Goal: Task Accomplishment & Management: Complete application form

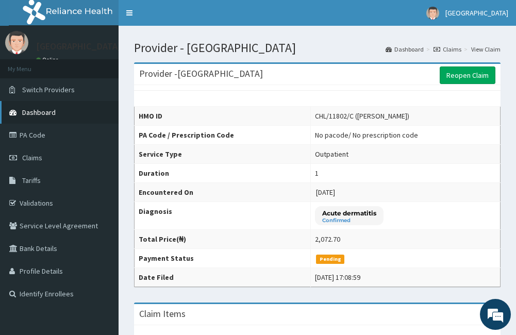
click at [72, 117] on link "Dashboard" at bounding box center [59, 112] width 119 height 23
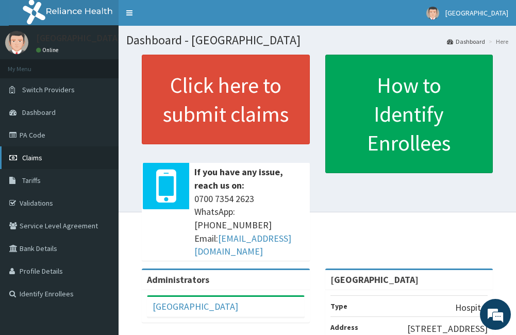
click at [36, 156] on span "Claims" at bounding box center [32, 157] width 20 height 9
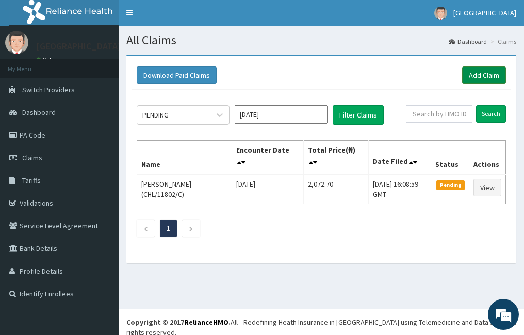
click at [498, 73] on link "Add Claim" at bounding box center [484, 76] width 44 height 18
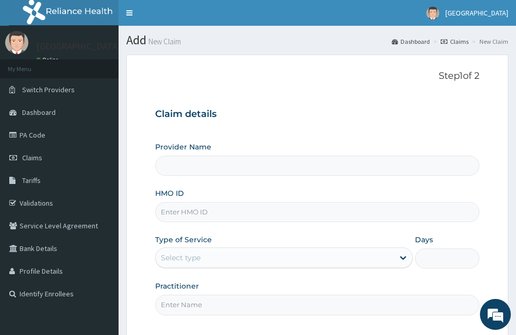
type input "[GEOGRAPHIC_DATA]"
click at [331, 211] on input "HMO ID" at bounding box center [317, 212] width 324 height 20
type input "CNN/10004/A"
click at [339, 236] on div "Type of Service Select type" at bounding box center [283, 252] width 257 height 34
click at [336, 244] on div "Type of Service Select type" at bounding box center [283, 252] width 257 height 34
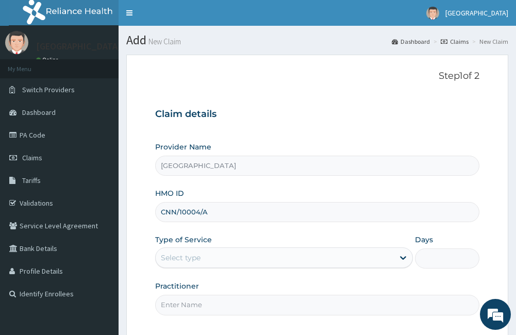
scroll to position [95, 0]
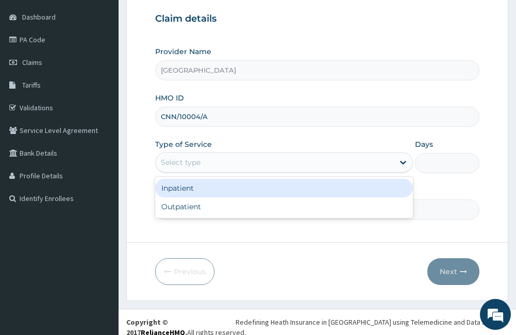
click at [240, 171] on div "Select type" at bounding box center [283, 162] width 257 height 21
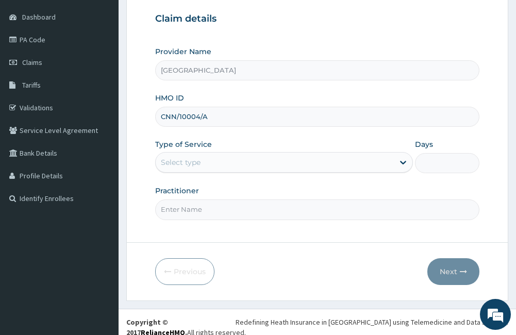
click at [240, 165] on div "Select type" at bounding box center [275, 162] width 238 height 17
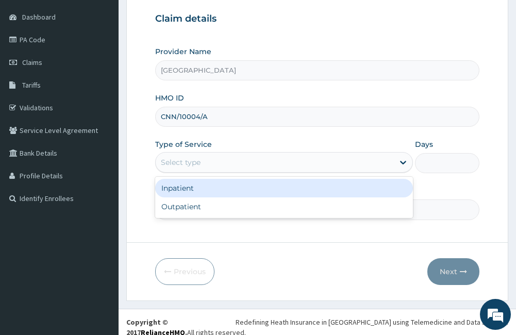
drag, startPoint x: 232, startPoint y: 171, endPoint x: 223, endPoint y: 195, distance: 26.0
click at [232, 171] on div "Select type" at bounding box center [283, 162] width 257 height 21
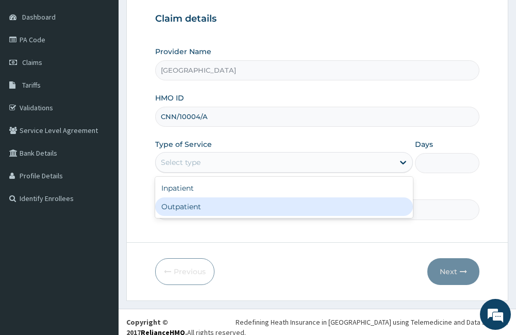
click at [221, 207] on div "Outpatient" at bounding box center [283, 207] width 257 height 19
type input "1"
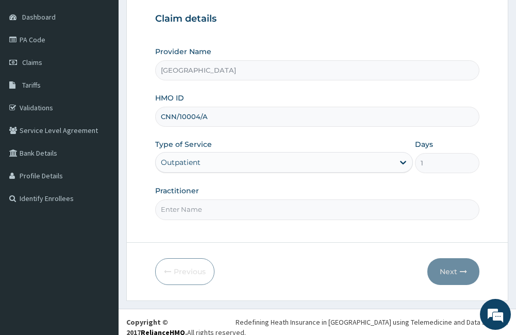
click at [220, 219] on input "Practitioner" at bounding box center [317, 210] width 324 height 20
type input "DR ADEYEMO"
click at [458, 266] on button "Next" at bounding box center [454, 271] width 52 height 27
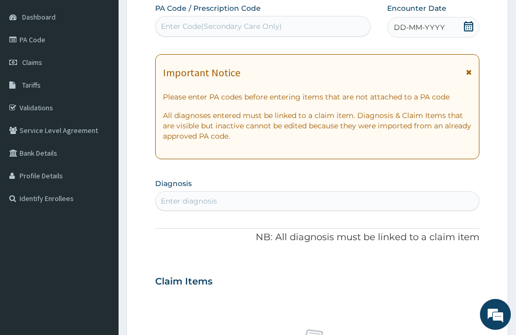
click at [466, 72] on icon at bounding box center [469, 72] width 6 height 7
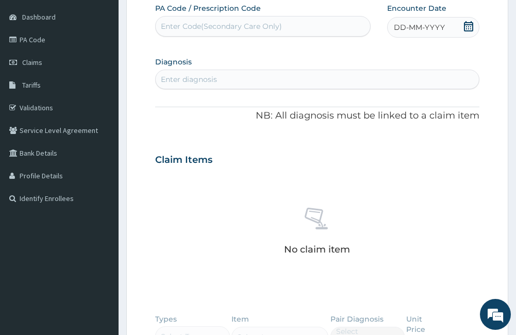
click at [469, 25] on icon at bounding box center [469, 26] width 10 height 10
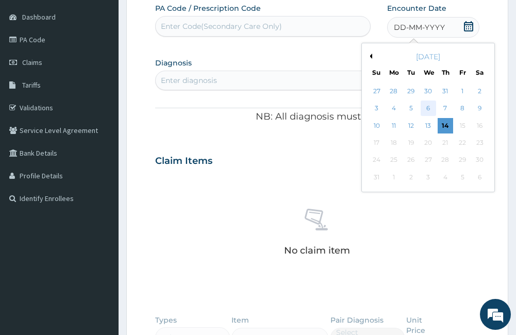
click at [430, 108] on div "6" at bounding box center [427, 108] width 15 height 15
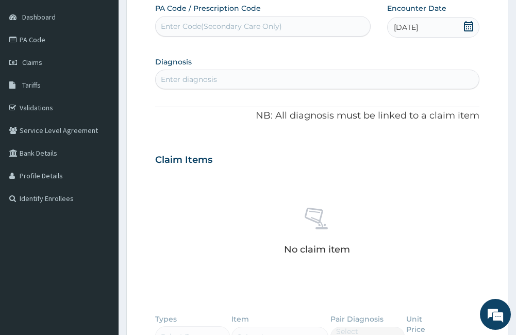
click at [367, 85] on div "Enter diagnosis" at bounding box center [317, 79] width 323 height 17
type input "R"
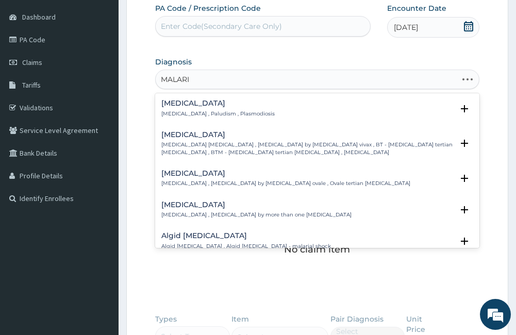
type input "MALARIA"
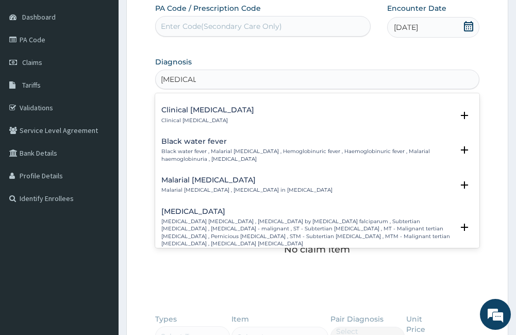
scroll to position [361, 0]
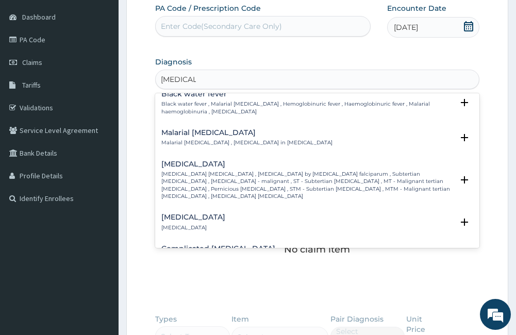
click at [305, 175] on p "Falciparum malaria , Malignant tertian malaria , Malaria by Plasmodium falcipar…" at bounding box center [307, 185] width 292 height 29
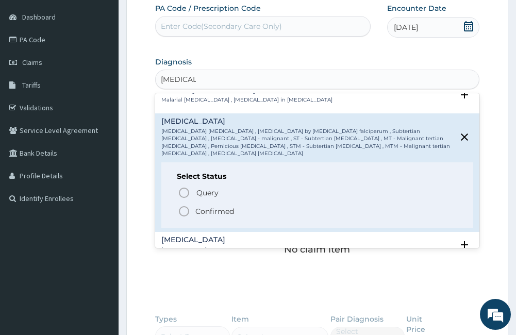
scroll to position [413, 0]
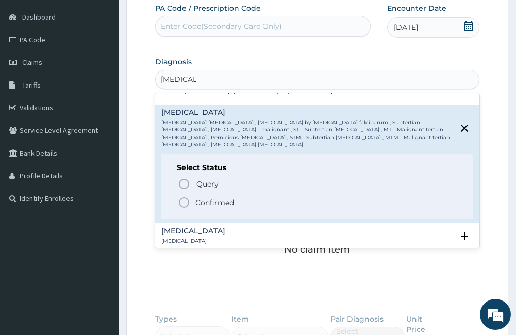
click at [230, 198] on p "Confirmed" at bounding box center [215, 203] width 39 height 10
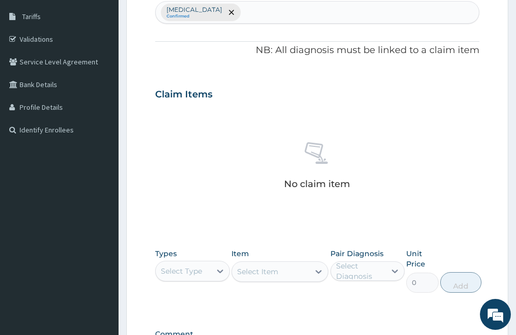
scroll to position [302, 0]
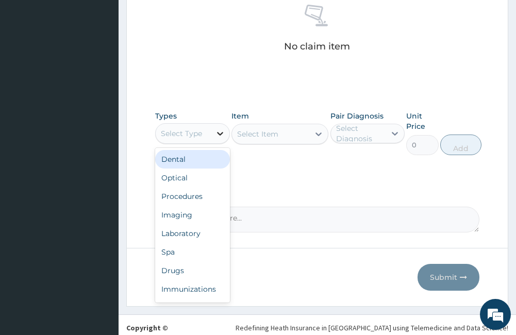
click at [211, 141] on div at bounding box center [220, 133] width 19 height 19
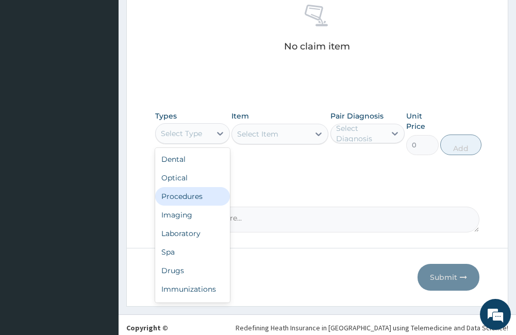
click at [190, 201] on div "Procedures" at bounding box center [192, 196] width 74 height 19
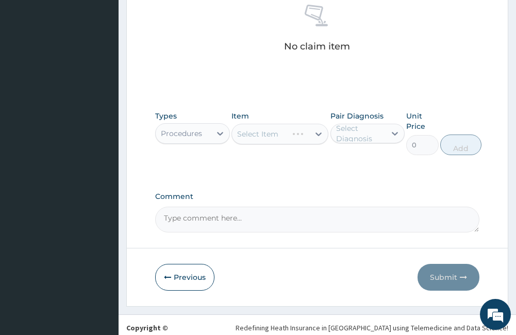
click at [292, 135] on div "Select Item" at bounding box center [280, 134] width 97 height 21
click at [293, 138] on div "Select Item" at bounding box center [280, 134] width 97 height 21
click at [294, 139] on div "Select Item" at bounding box center [280, 134] width 97 height 21
click at [295, 138] on div "Select Item" at bounding box center [280, 134] width 97 height 21
click at [297, 138] on div "Select Item" at bounding box center [280, 134] width 97 height 21
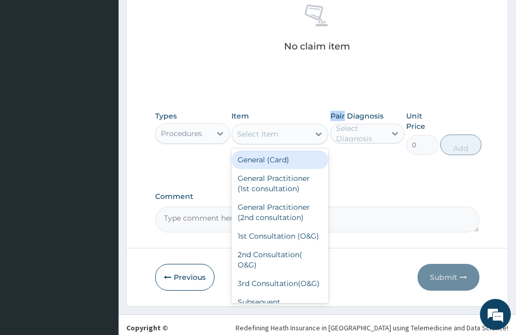
click at [300, 138] on div "Select Item" at bounding box center [270, 134] width 77 height 17
drag, startPoint x: 289, startPoint y: 161, endPoint x: 387, endPoint y: 135, distance: 100.9
click at [296, 158] on div "General (Card)" at bounding box center [280, 160] width 97 height 19
type input "500"
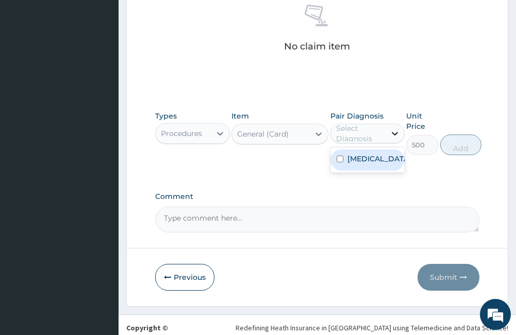
click at [391, 133] on icon at bounding box center [395, 133] width 10 height 10
click at [369, 164] on label "Falciparum malaria" at bounding box center [379, 159] width 62 height 10
checkbox input "true"
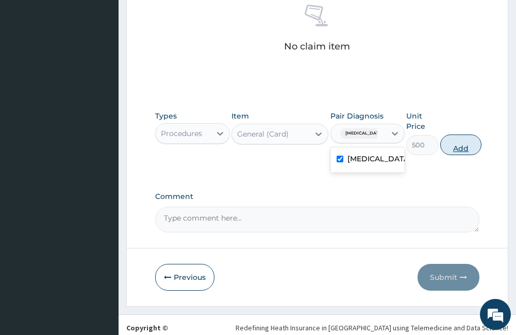
click at [464, 150] on button "Add" at bounding box center [461, 145] width 41 height 21
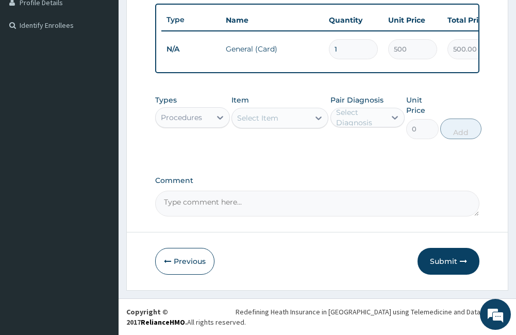
scroll to position [266, 0]
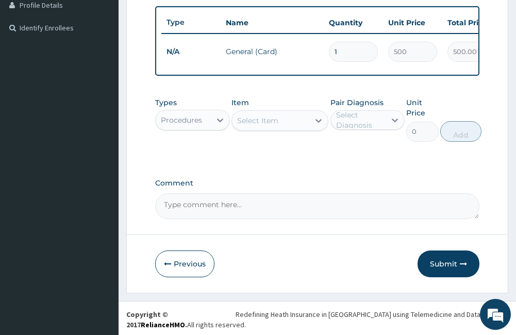
click at [269, 129] on div "Select Item" at bounding box center [270, 120] width 77 height 17
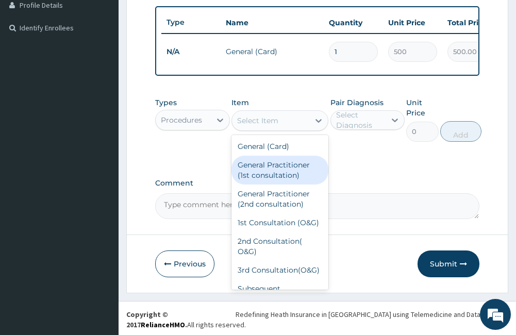
drag, startPoint x: 261, startPoint y: 174, endPoint x: 337, endPoint y: 148, distance: 80.4
click at [262, 173] on div "General Practitioner (1st consultation)" at bounding box center [280, 170] width 97 height 29
type input "1500"
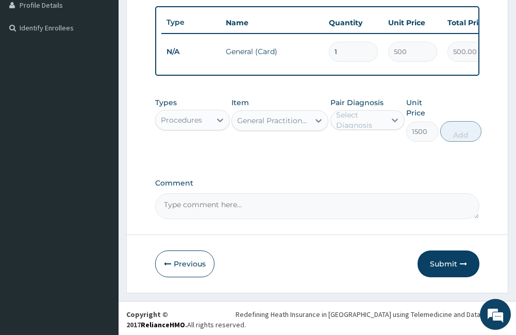
click at [352, 138] on div "Pair Diagnosis Select Diagnosis" at bounding box center [368, 120] width 74 height 44
click at [372, 129] on div "Select Diagnosis" at bounding box center [360, 120] width 48 height 21
drag, startPoint x: 369, startPoint y: 169, endPoint x: 442, endPoint y: 143, distance: 77.2
click at [378, 157] on div "Falciparum malaria" at bounding box center [368, 146] width 74 height 21
checkbox input "true"
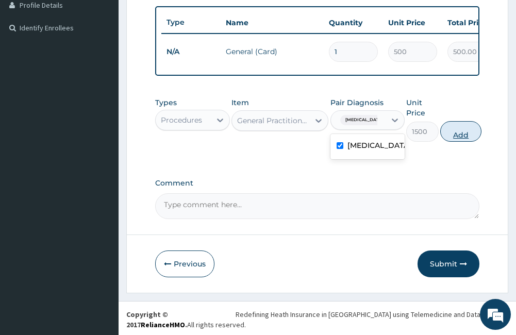
click at [444, 141] on button "Add" at bounding box center [461, 131] width 41 height 21
type input "0"
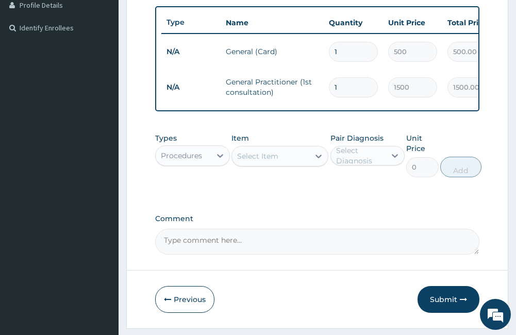
click at [197, 161] on div "Procedures" at bounding box center [181, 156] width 41 height 10
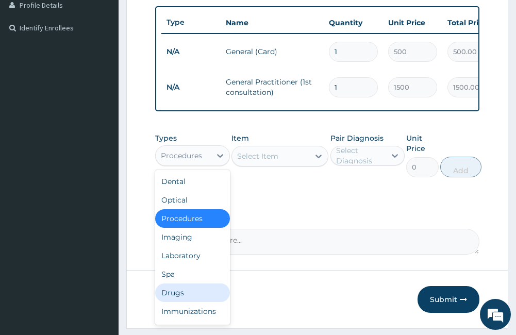
click at [185, 298] on div "Drugs" at bounding box center [192, 293] width 74 height 19
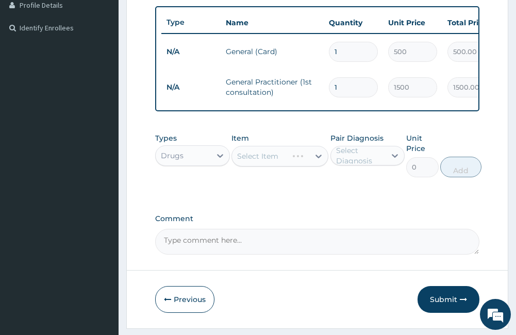
click at [262, 167] on div "Select Item" at bounding box center [280, 156] width 97 height 21
click at [285, 159] on div "Select Item" at bounding box center [280, 156] width 97 height 21
click at [286, 165] on div "Select Item" at bounding box center [270, 156] width 77 height 17
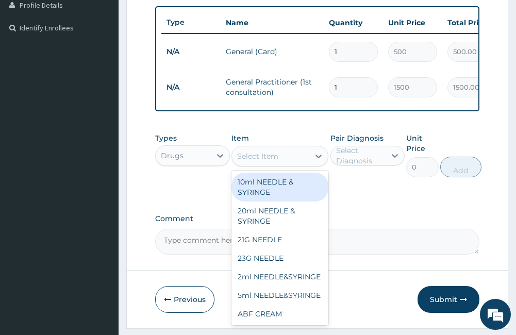
click at [286, 165] on div "Select Item" at bounding box center [270, 156] width 77 height 17
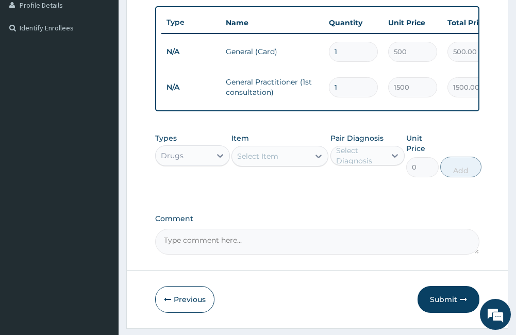
click at [286, 165] on div "Select Item" at bounding box center [270, 156] width 77 height 17
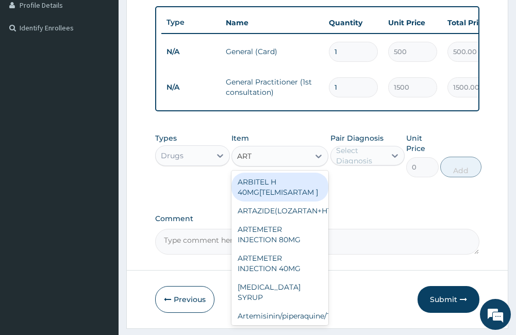
type input "ARTE"
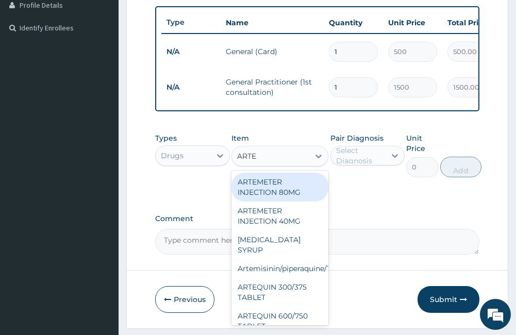
drag, startPoint x: 289, startPoint y: 195, endPoint x: 315, endPoint y: 189, distance: 26.0
click at [290, 195] on div "ARTEMETER INJECTION 80MG" at bounding box center [280, 187] width 97 height 29
type input "210"
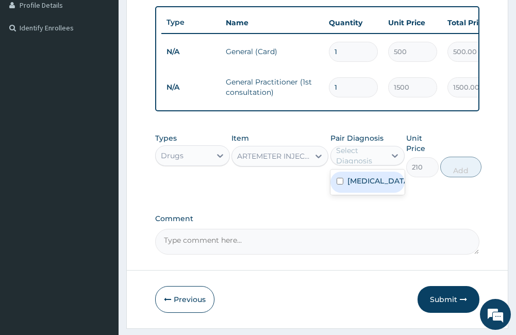
click at [364, 166] on div "Select Diagnosis" at bounding box center [360, 155] width 48 height 21
click at [365, 186] on label "Falciparum malaria" at bounding box center [379, 181] width 62 height 10
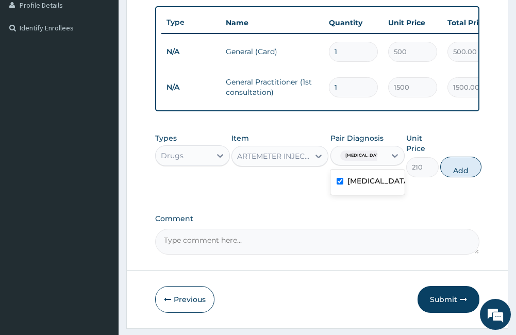
checkbox input "true"
click at [465, 177] on button "Add" at bounding box center [461, 167] width 41 height 21
type input "0"
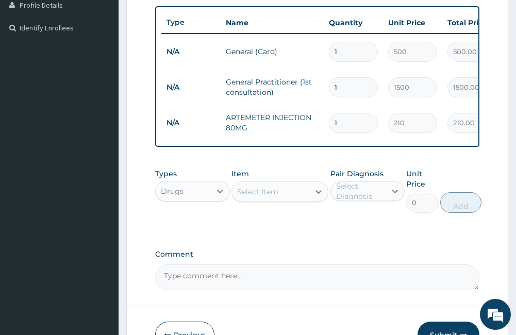
type input "0.00"
type input "6"
type input "1260.00"
type input "6"
click at [282, 200] on div "Select Item" at bounding box center [270, 192] width 77 height 17
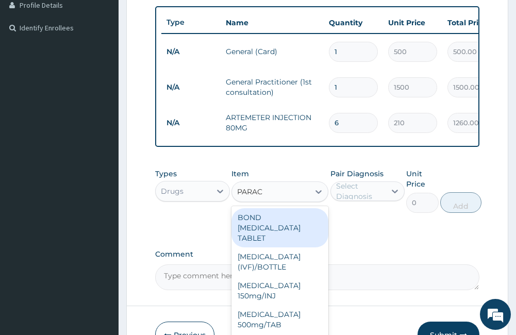
type input "PARACE"
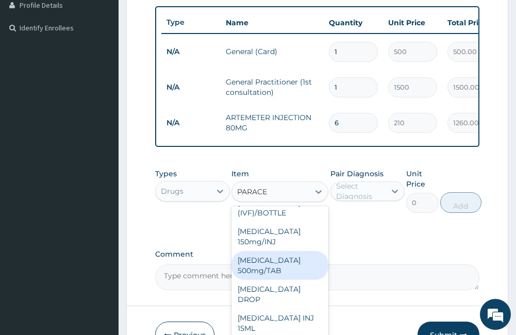
scroll to position [68, 0]
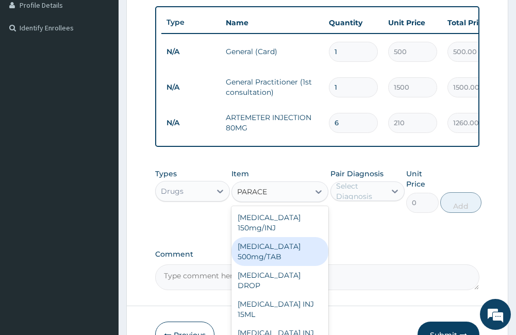
click at [263, 266] on div "PARACETAMOL 500mg/TAB" at bounding box center [280, 251] width 97 height 29
type input "5.25"
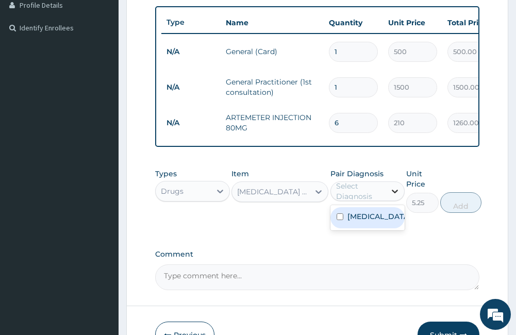
click at [404, 199] on div at bounding box center [395, 191] width 19 height 19
click at [369, 222] on label "Falciparum malaria" at bounding box center [379, 217] width 62 height 10
checkbox input "true"
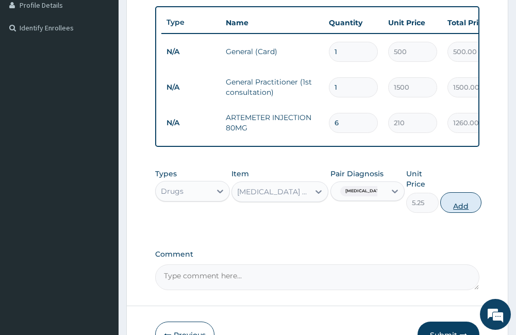
drag, startPoint x: 485, startPoint y: 212, endPoint x: 471, endPoint y: 212, distance: 13.9
click at [485, 212] on form "Step 2 of 2 PA Code / Prescription Code Enter Code(Secondary Care Only) Encount…" at bounding box center [317, 76] width 382 height 576
click at [468, 212] on button "Add" at bounding box center [461, 202] width 41 height 21
type input "0"
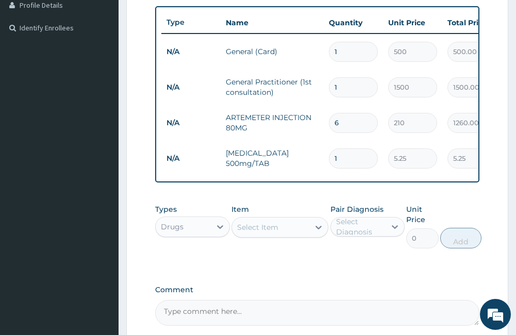
type input "18"
type input "94.50"
type input "18"
click at [288, 236] on div "Select Item" at bounding box center [270, 227] width 77 height 17
click at [214, 236] on div at bounding box center [220, 227] width 19 height 19
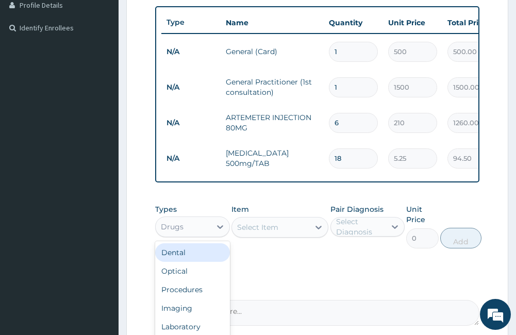
scroll to position [35, 0]
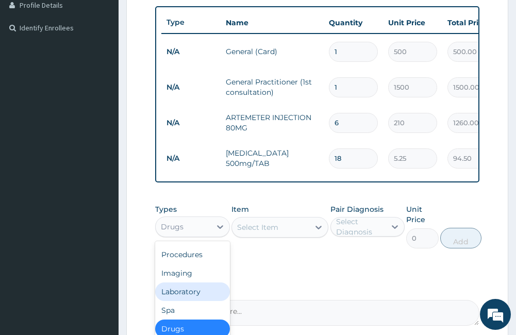
click at [175, 301] on div "Laboratory" at bounding box center [192, 292] width 74 height 19
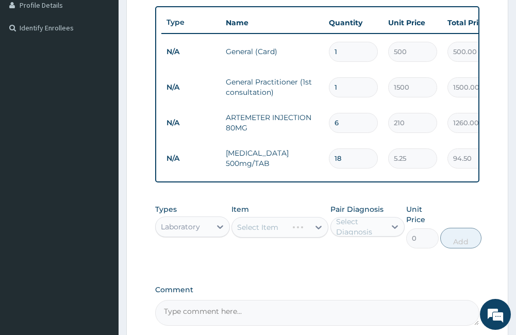
click at [274, 238] on div "Select Item" at bounding box center [280, 227] width 97 height 21
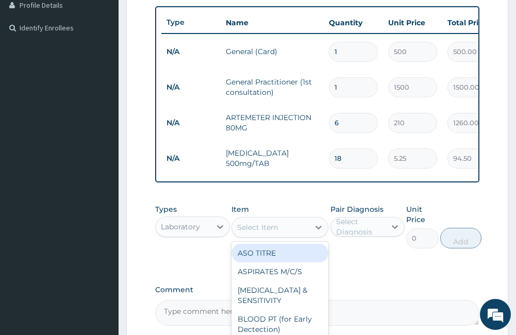
click at [276, 233] on div "Select Item" at bounding box center [257, 227] width 41 height 10
click at [277, 233] on div "Select Item" at bounding box center [257, 227] width 41 height 10
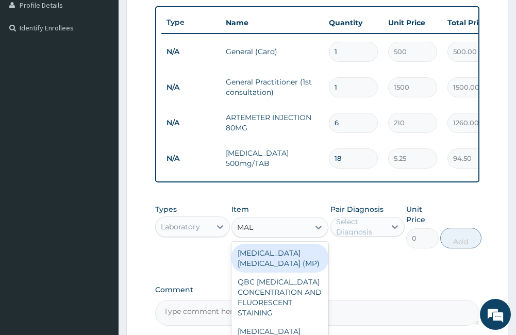
type input "MALA"
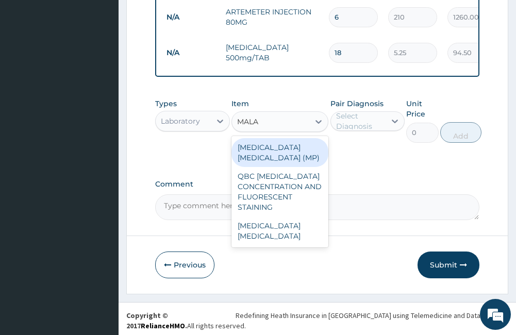
scroll to position [373, 0]
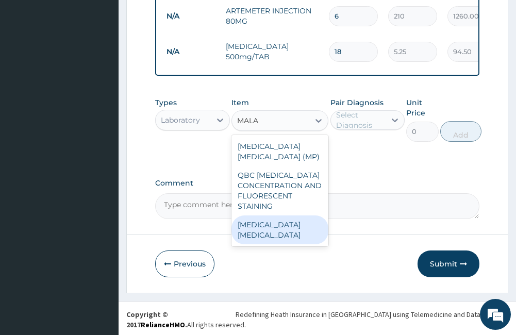
click at [286, 237] on div "Malaria Parasite" at bounding box center [280, 230] width 97 height 29
type input "1000"
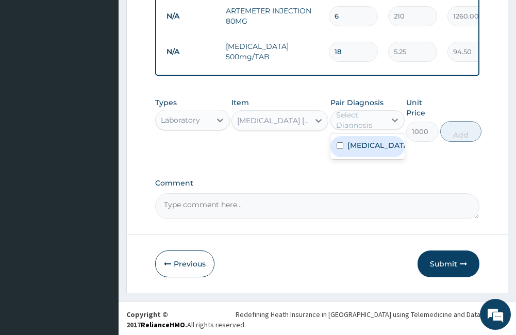
click at [360, 123] on div "Select Diagnosis" at bounding box center [360, 120] width 48 height 21
drag, startPoint x: 360, startPoint y: 157, endPoint x: 427, endPoint y: 154, distance: 67.1
click at [367, 151] on label "Falciparum malaria" at bounding box center [379, 145] width 62 height 10
checkbox input "true"
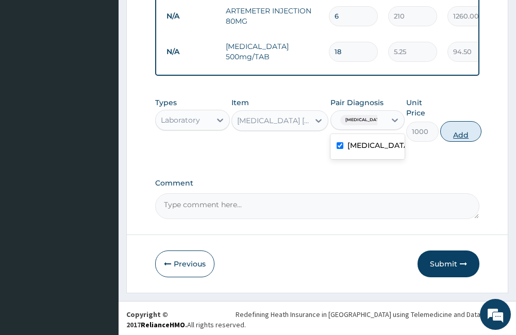
click at [448, 142] on button "Add" at bounding box center [461, 131] width 41 height 21
type input "0"
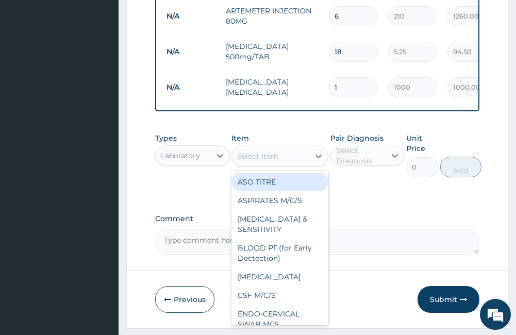
click at [272, 165] on div "Select Item" at bounding box center [270, 156] width 77 height 17
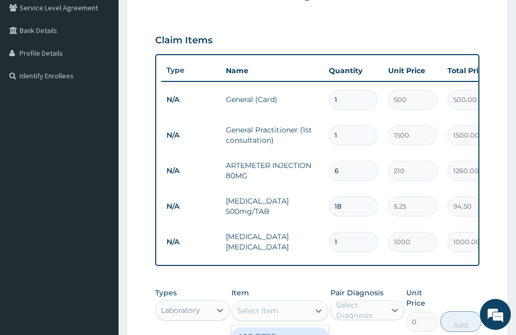
scroll to position [63, 0]
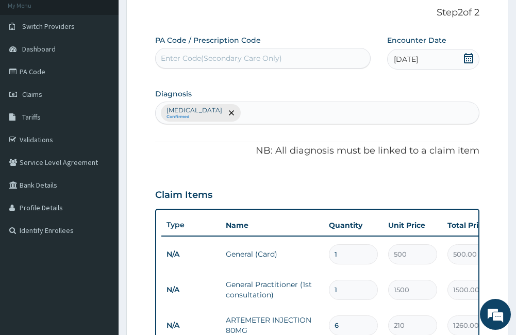
click at [297, 112] on div "Falciparum malaria Confirmed" at bounding box center [317, 113] width 323 height 22
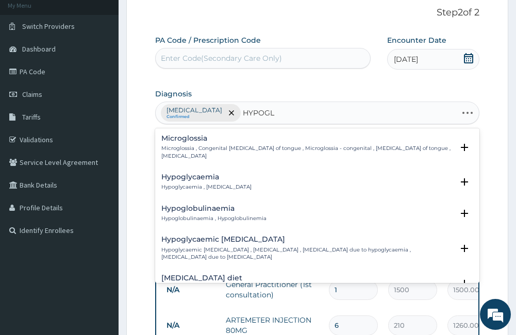
type input "HYPOGLY"
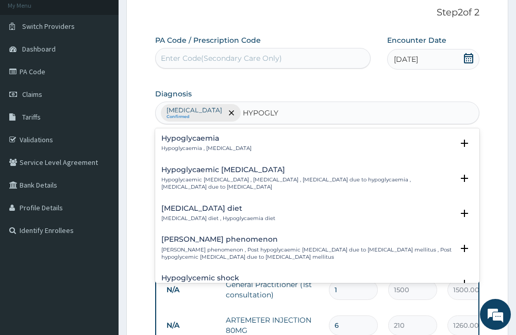
click at [228, 147] on p "Hypoglycaemia , Hypoglycemia" at bounding box center [206, 148] width 90 height 7
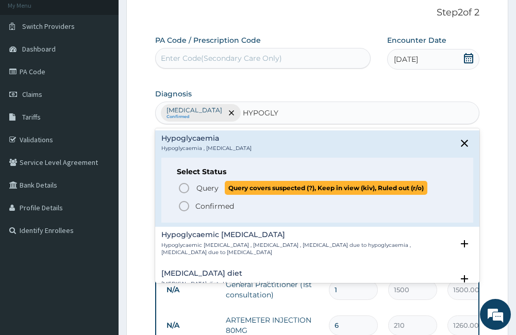
click at [211, 190] on span "Query" at bounding box center [208, 188] width 22 height 10
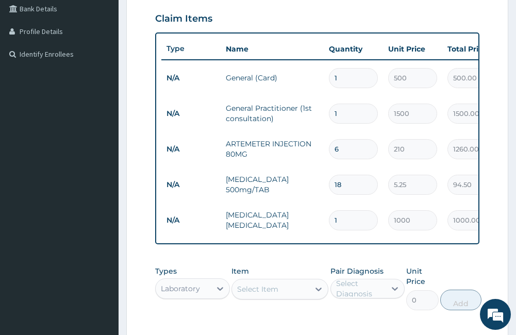
scroll to position [270, 0]
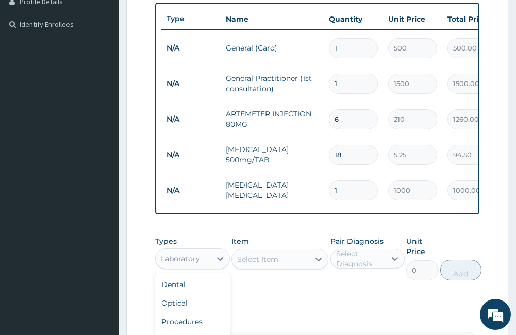
click at [196, 264] on div "Laboratory" at bounding box center [180, 259] width 39 height 10
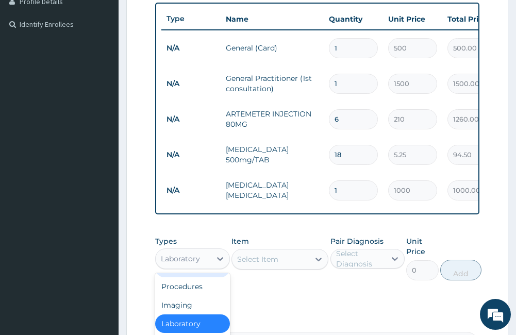
drag, startPoint x: 270, startPoint y: 278, endPoint x: 253, endPoint y: 268, distance: 19.6
click at [271, 274] on div "Item Select Item" at bounding box center [280, 258] width 97 height 44
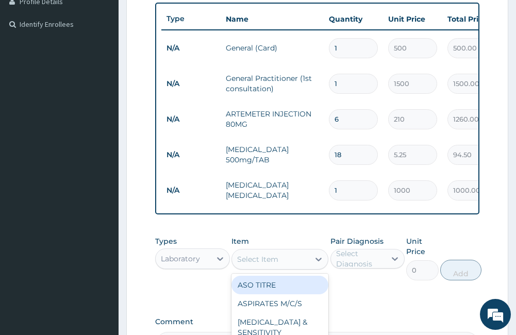
click at [268, 265] on div "Select Item" at bounding box center [257, 259] width 41 height 10
type input "R"
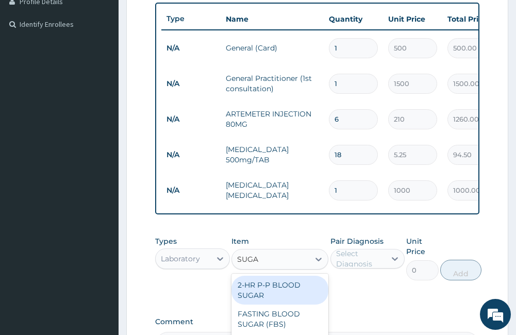
type input "SUGAR"
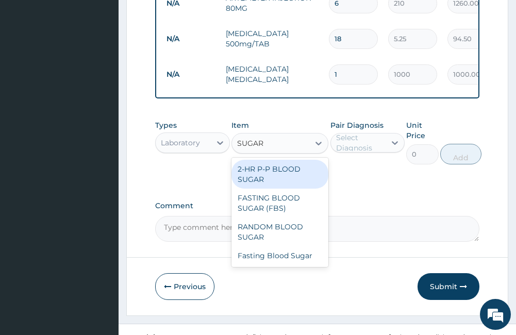
scroll to position [409, 0]
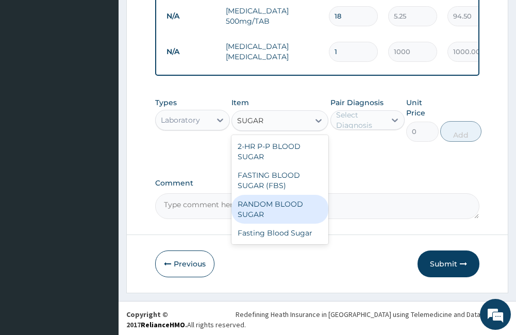
click at [285, 220] on div "RANDOM BLOOD SUGAR" at bounding box center [280, 209] width 97 height 29
type input "240"
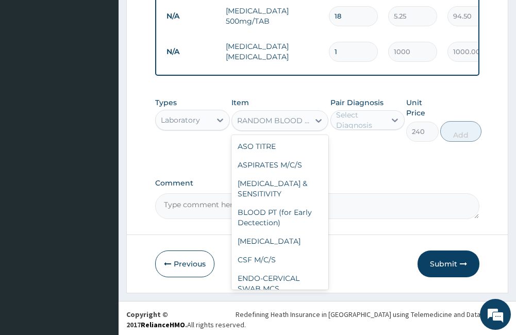
click at [282, 126] on div "RANDOM BLOOD SUGAR" at bounding box center [273, 121] width 73 height 10
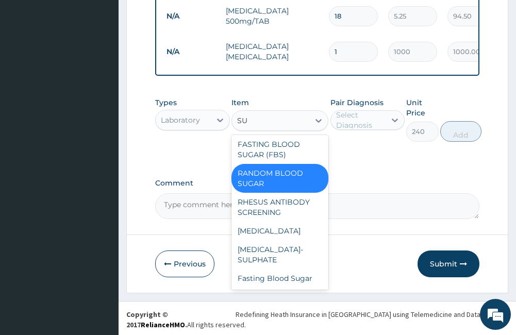
scroll to position [0, 0]
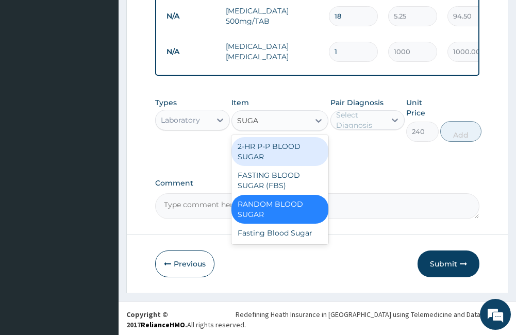
type input "SUGAR"
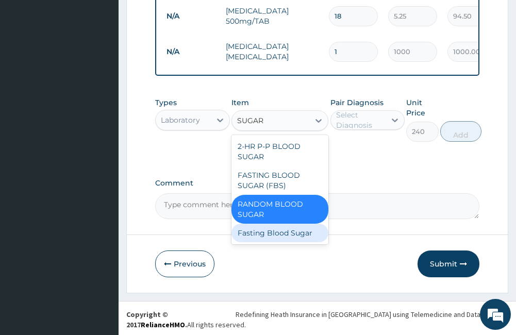
click at [283, 240] on div "Fasting Blood Sugar" at bounding box center [280, 233] width 97 height 19
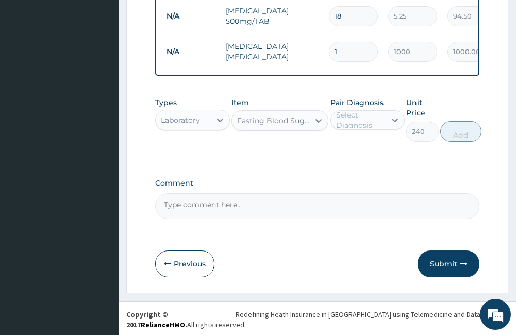
type input "1000"
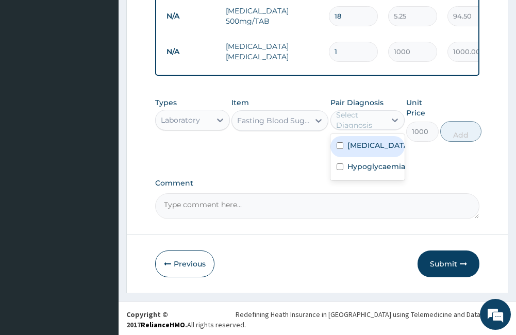
click at [370, 128] on div "Select Diagnosis" at bounding box center [360, 120] width 48 height 21
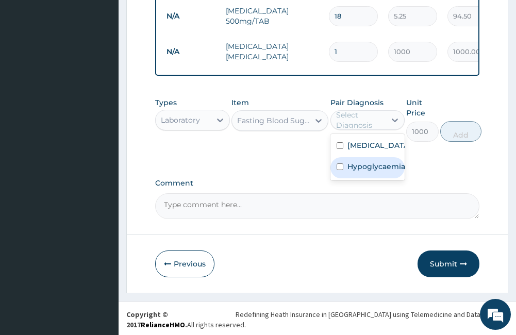
click at [376, 179] on div "Hypoglycaemia" at bounding box center [368, 167] width 74 height 21
checkbox input "true"
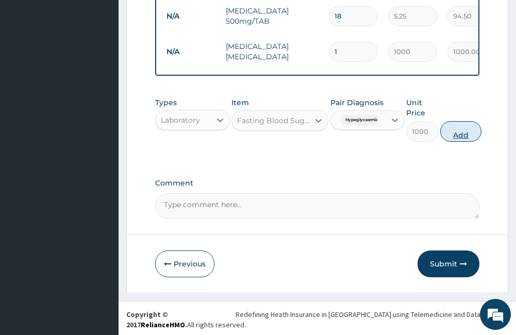
click at [469, 141] on button "Add" at bounding box center [461, 131] width 41 height 21
type input "0"
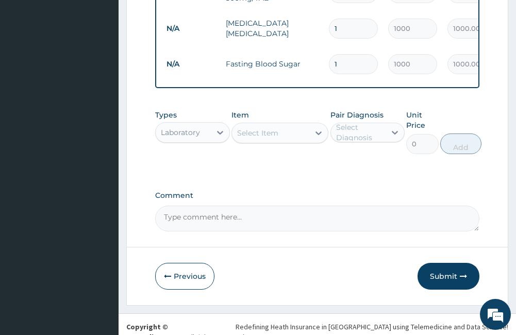
scroll to position [444, 0]
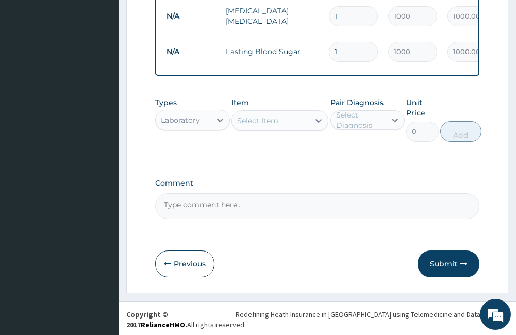
click at [451, 265] on button "Submit" at bounding box center [449, 264] width 62 height 27
